Goal: Use online tool/utility: Use online tool/utility

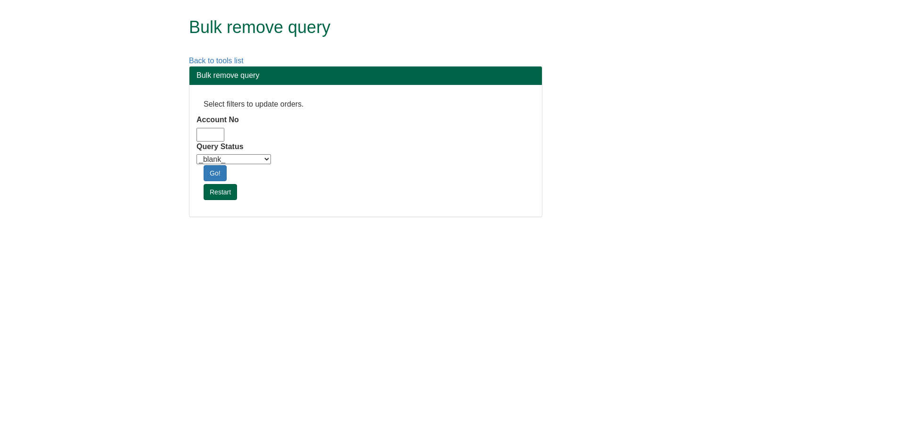
click at [212, 131] on input "Account No" at bounding box center [211, 135] width 28 height 14
type input "adm10"
click at [238, 154] on select "_blank_ Customer Credit_Control Purchasing Internal Other Address High_Value Co…" at bounding box center [234, 159] width 74 height 10
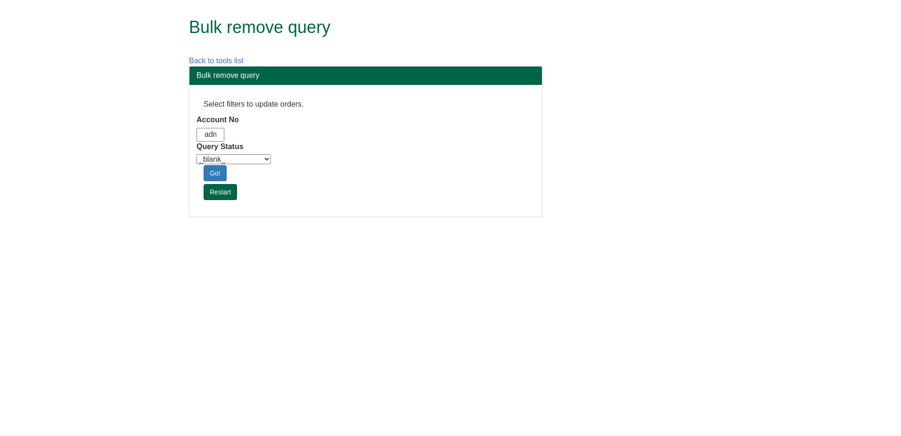
select select "Automation_Check"
click at [197, 154] on select "_blank_ Customer Credit_Control Purchasing Internal Other Address High_Value Co…" at bounding box center [234, 159] width 74 height 10
click at [246, 226] on html "Bulk remove query Back to tools list Bulk remove query Select filters to update…" at bounding box center [450, 113] width 901 height 226
click at [219, 169] on link "Go!" at bounding box center [215, 173] width 23 height 16
click at [609, 227] on div "Bulk remove query Select filters to update orders. Account No adm10 Query Statu…" at bounding box center [457, 151] width 551 height 171
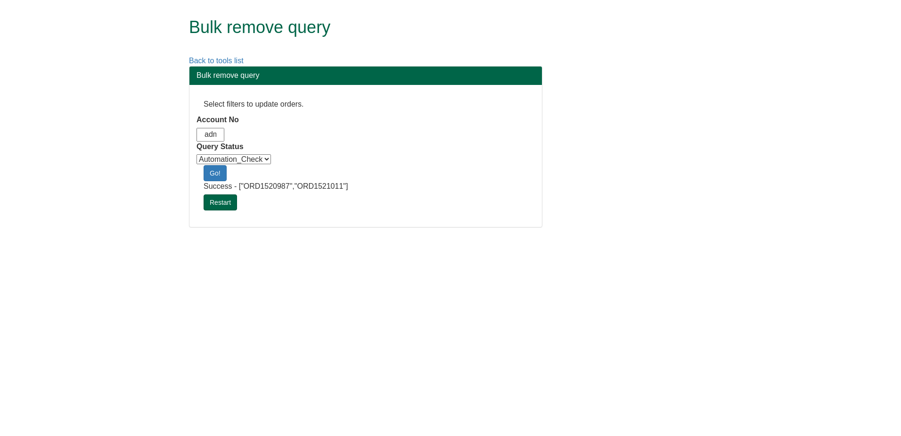
click at [529, 237] on html "Bulk remove query Back to tools list Bulk remove query Select filters to update…" at bounding box center [450, 118] width 901 height 237
